Goal: Information Seeking & Learning: Learn about a topic

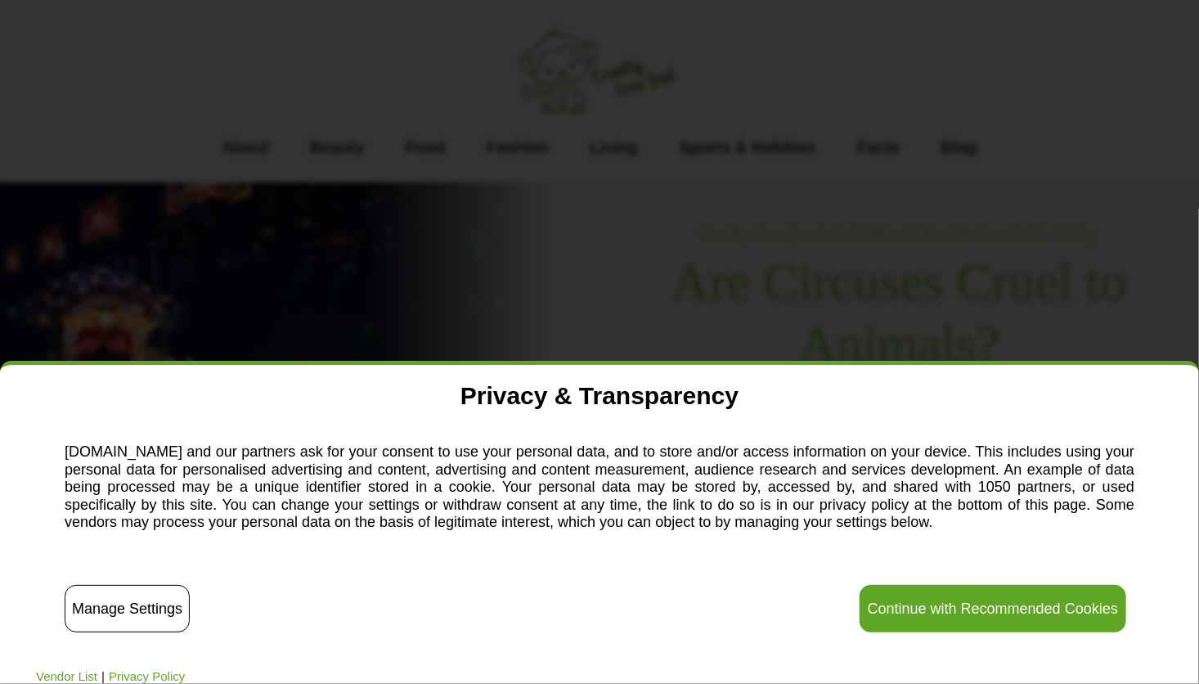
click at [1027, 150] on div "✕ Privacy & Transparency [DOMAIN_NAME] and our partners ask for your consent to…" at bounding box center [599, 342] width 1199 height 684
click at [1084, 618] on button "Continue with Recommended Cookies" at bounding box center [993, 608] width 267 height 47
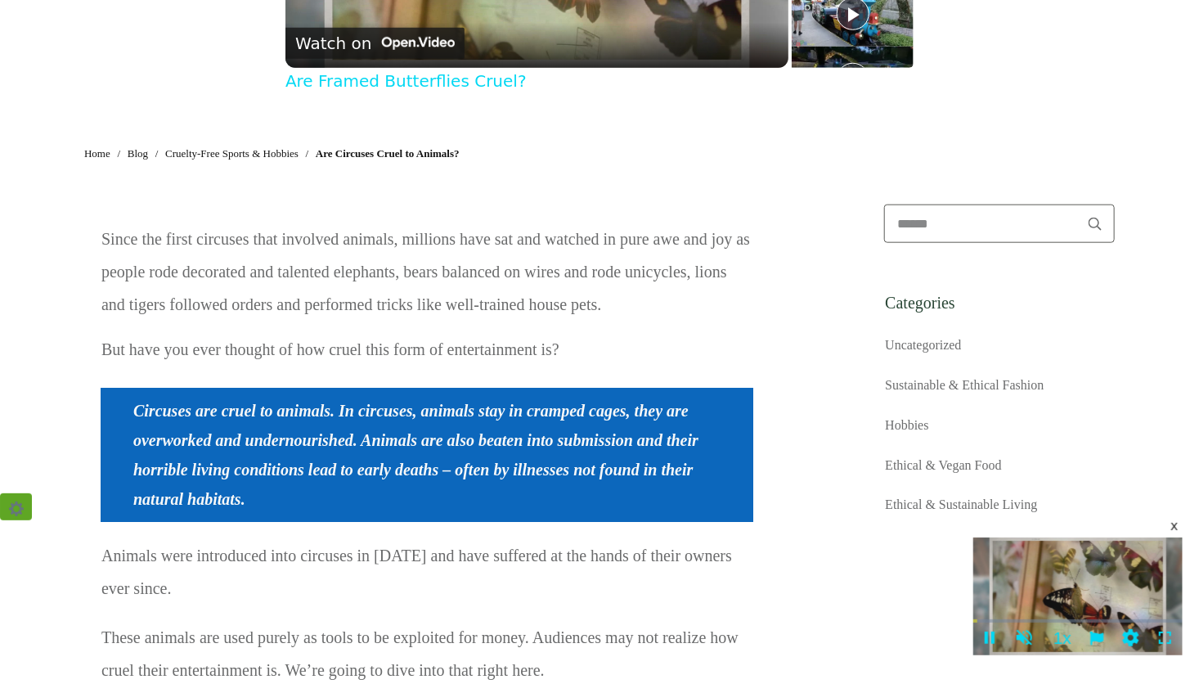
scroll to position [983, 0]
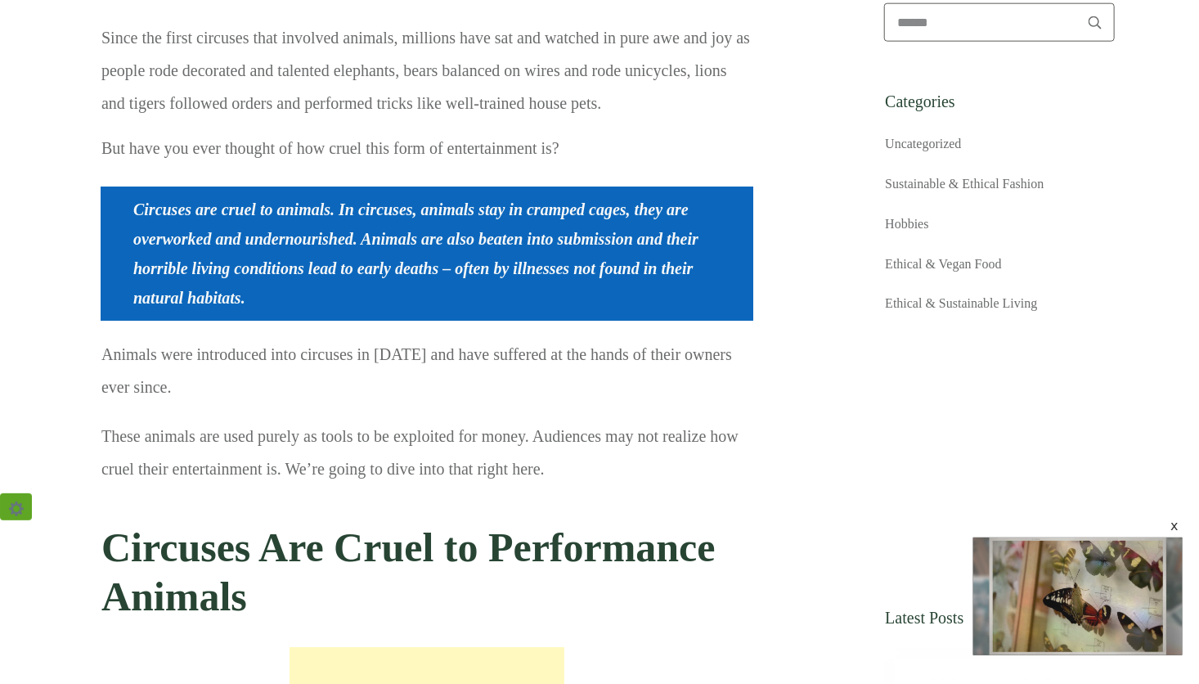
click at [1015, 461] on span at bounding box center [1022, 446] width 245 height 205
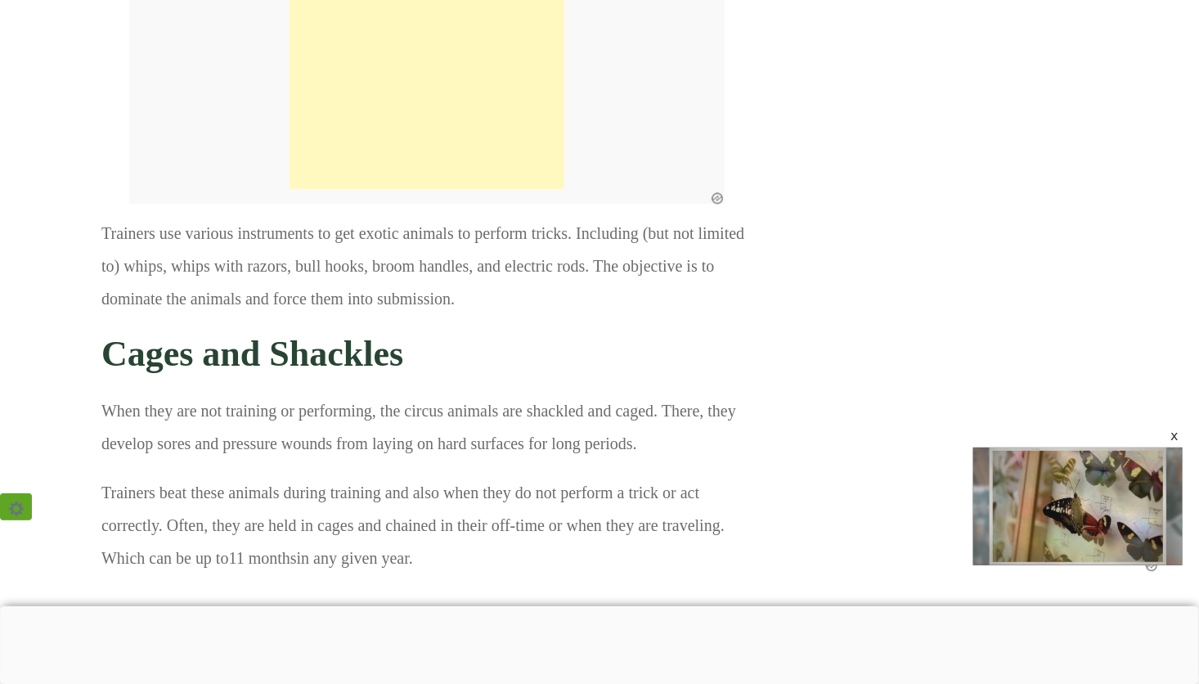
scroll to position [4928, 0]
click at [402, 606] on div at bounding box center [599, 606] width 1199 height 0
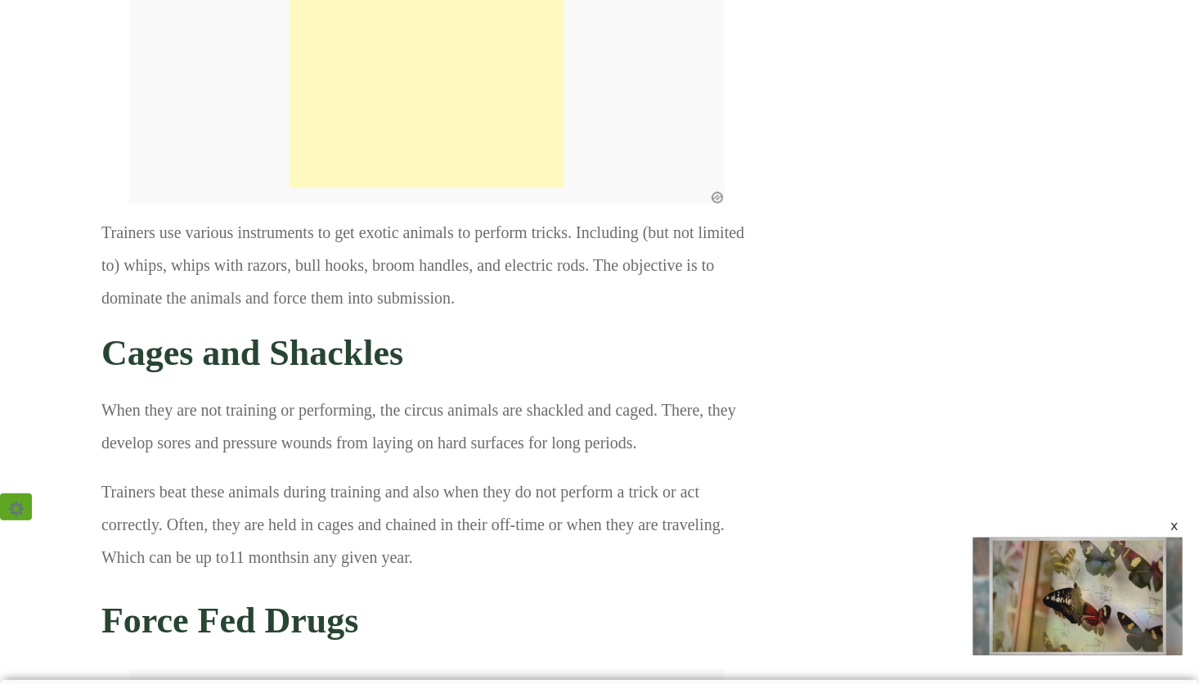
click at [1172, 524] on div "x" at bounding box center [1174, 525] width 13 height 13
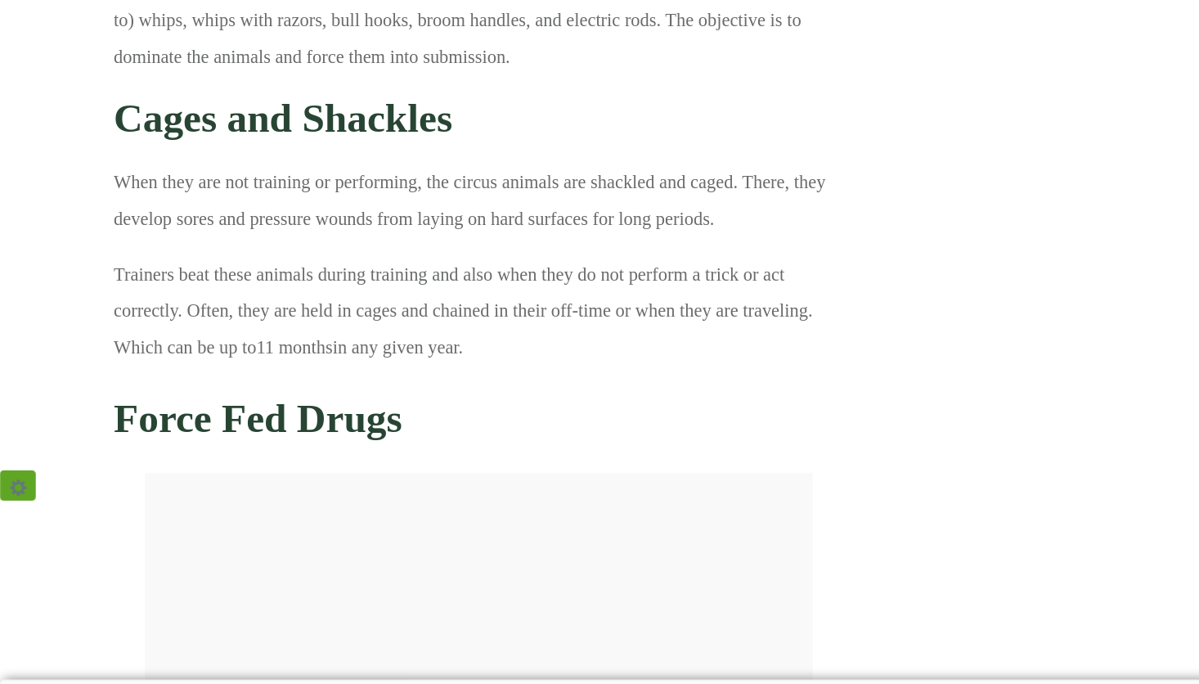
scroll to position [5068, 0]
